Goal: Task Accomplishment & Management: Manage account settings

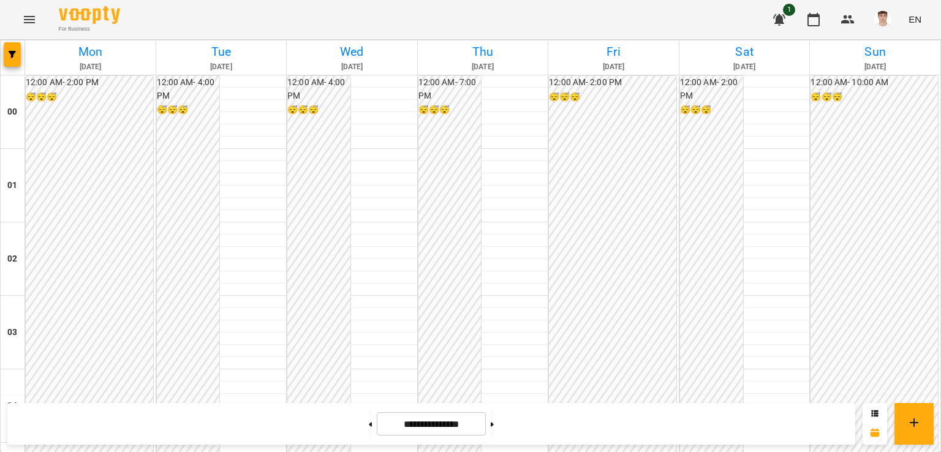
scroll to position [1041, 0]
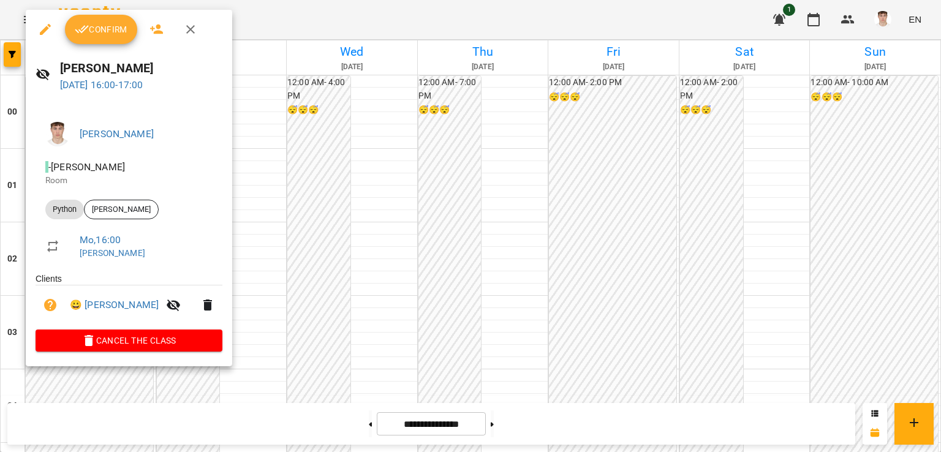
click at [89, 25] on span "Confirm" at bounding box center [101, 29] width 53 height 15
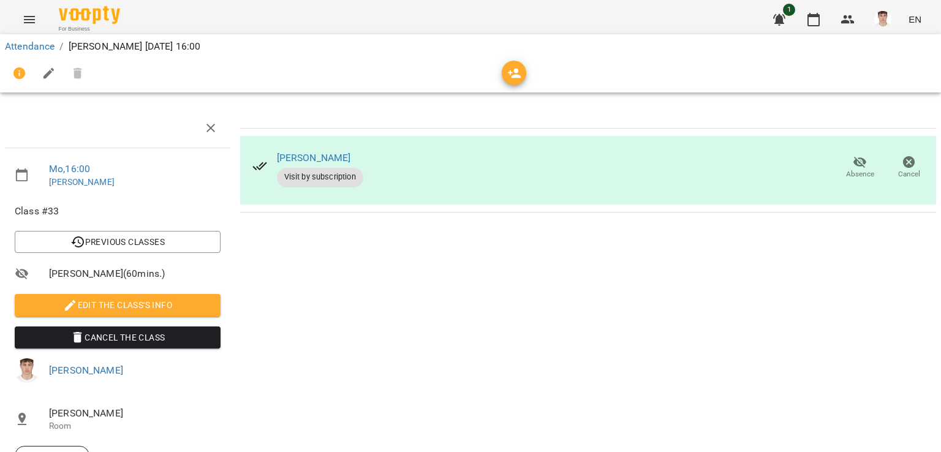
click at [132, 307] on span "Edit the class's Info" at bounding box center [118, 305] width 186 height 15
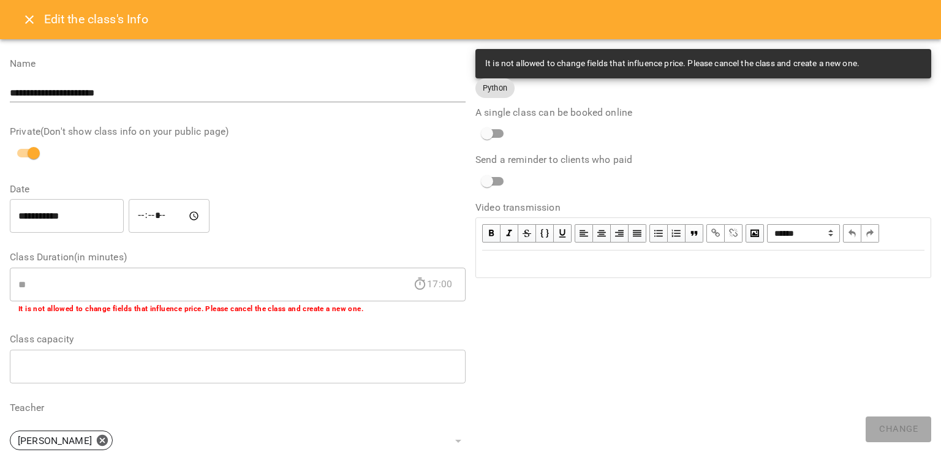
scroll to position [299, 0]
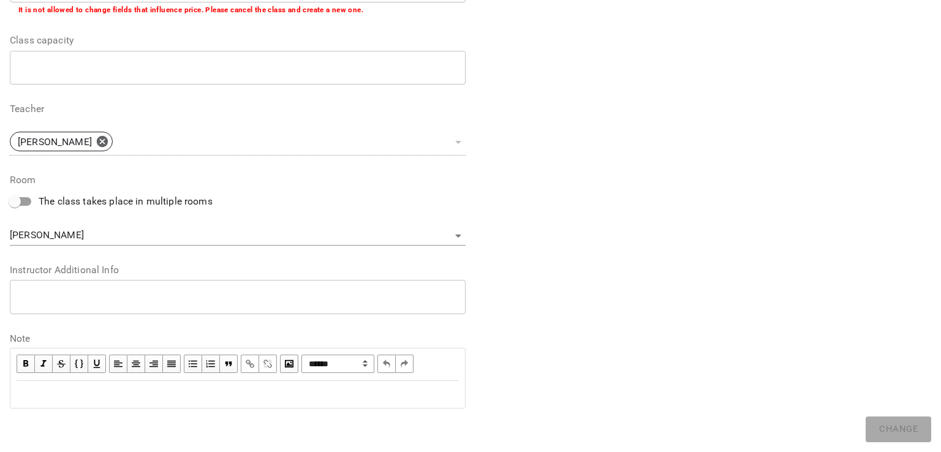
click at [108, 298] on textarea at bounding box center [237, 297] width 439 height 12
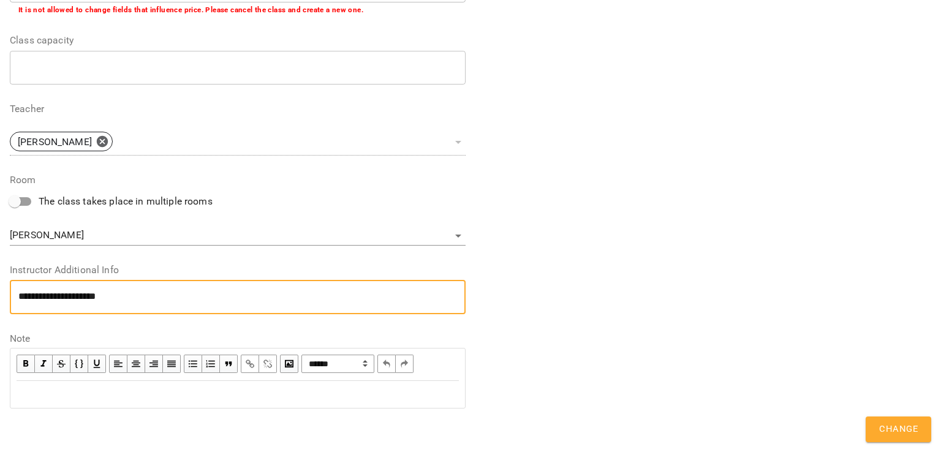
scroll to position [0, 0]
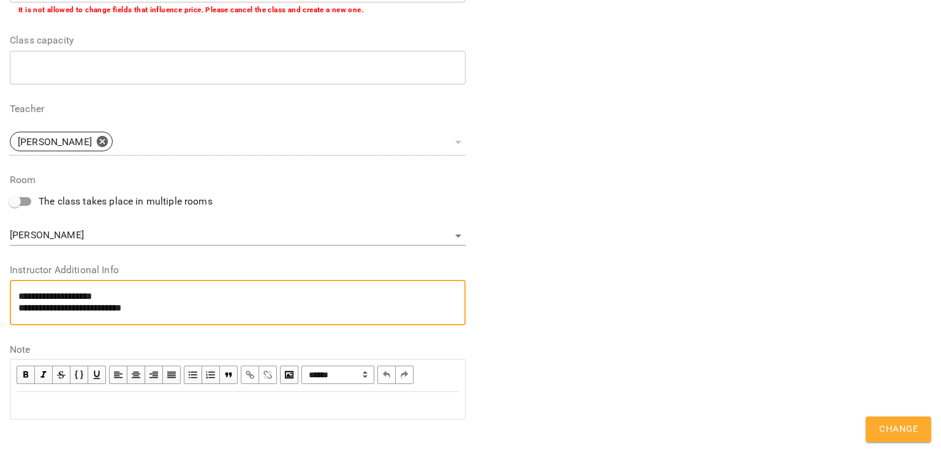
type textarea "**********"
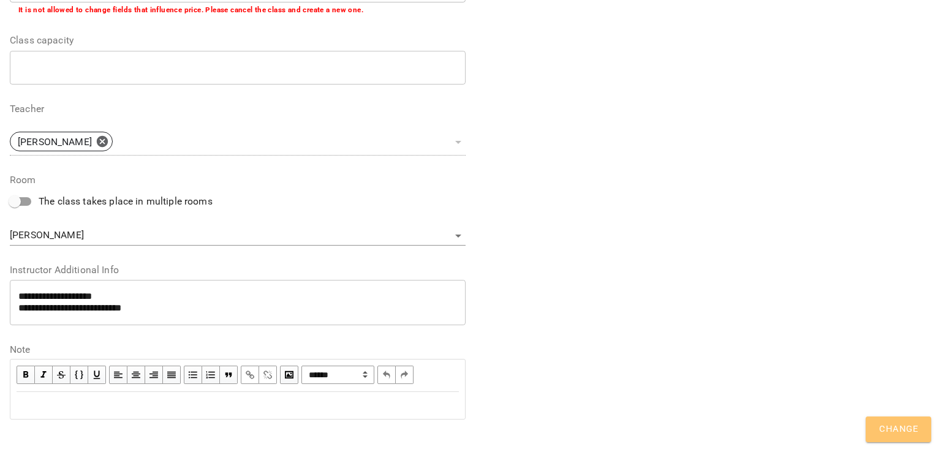
click at [899, 437] on span "Change" at bounding box center [898, 429] width 39 height 16
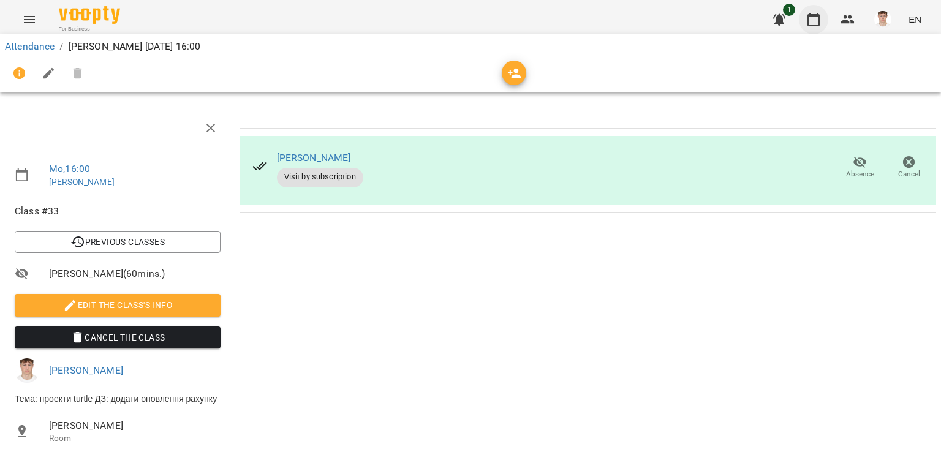
click at [816, 23] on icon "button" at bounding box center [813, 19] width 15 height 15
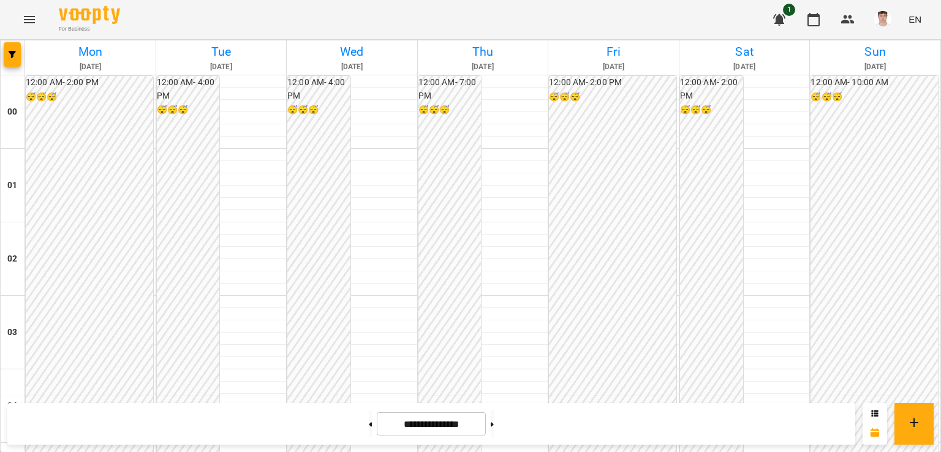
scroll to position [1075, 0]
